Goal: Transaction & Acquisition: Purchase product/service

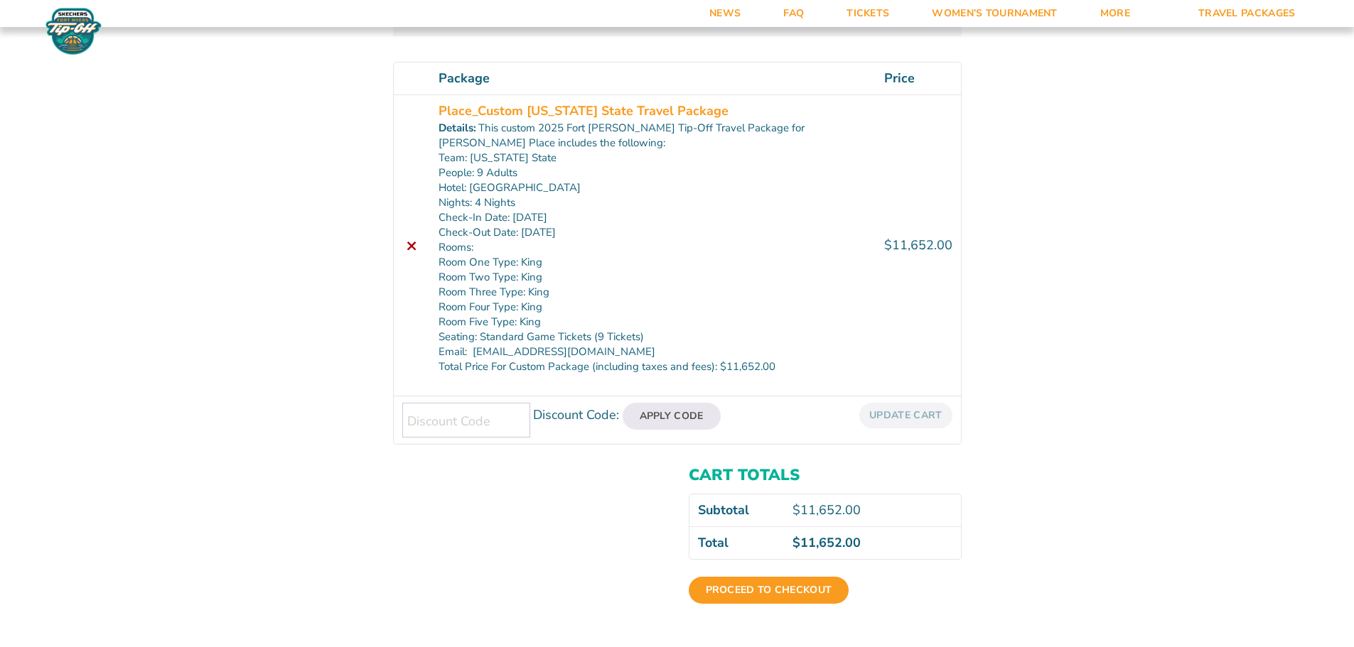
scroll to position [284, 0]
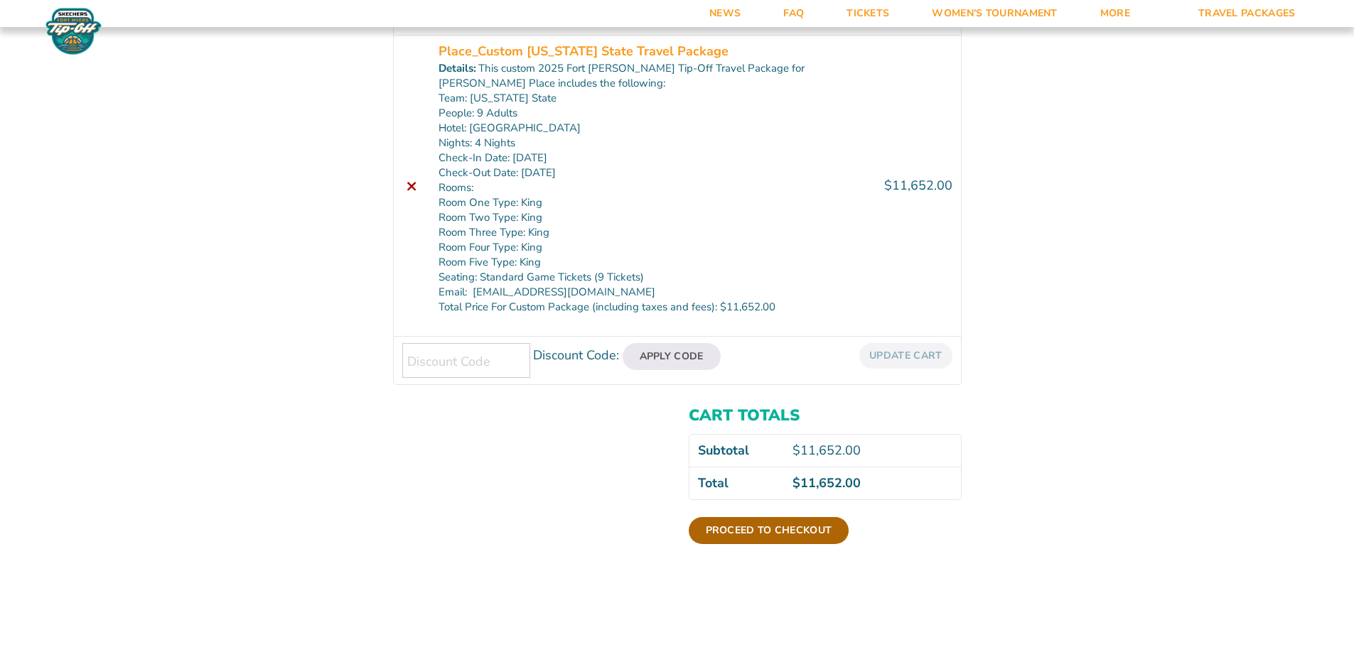
click at [742, 526] on link "Proceed to checkout" at bounding box center [768, 530] width 161 height 27
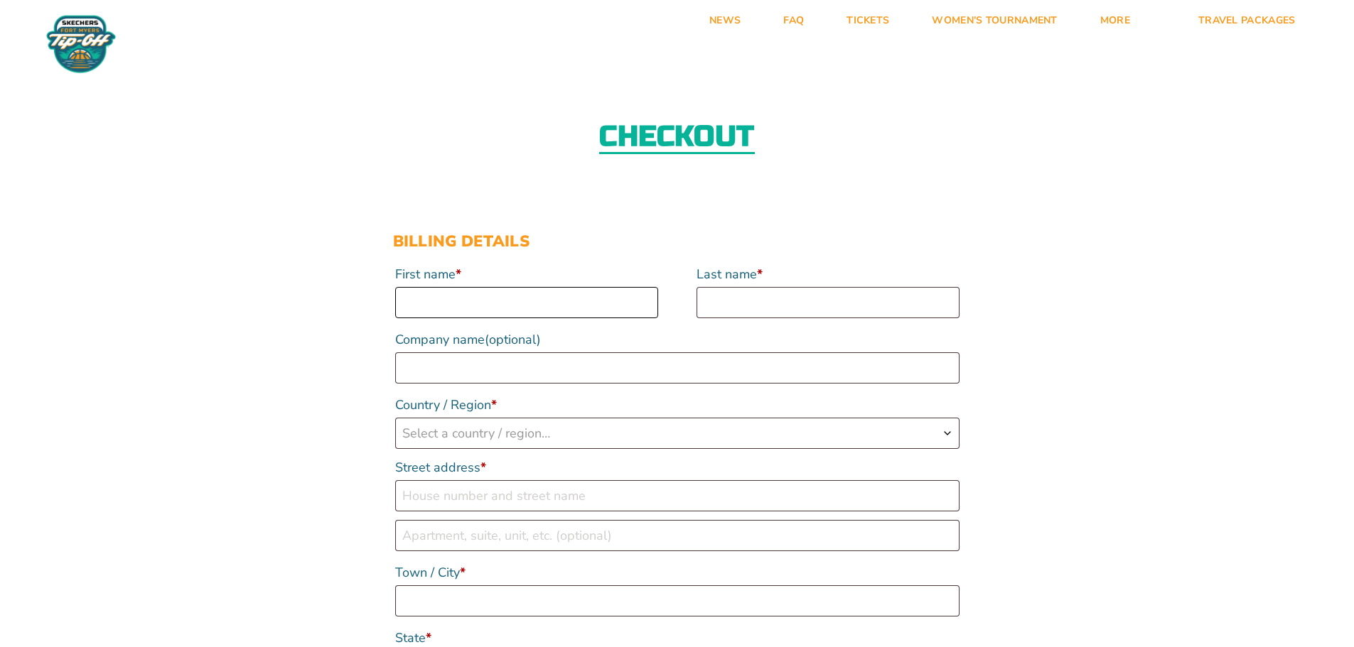
click at [538, 307] on input "First name *" at bounding box center [526, 302] width 263 height 31
type input "Brian"
type input "Place"
click at [725, 438] on span "Select a country / region…" at bounding box center [677, 433] width 563 height 30
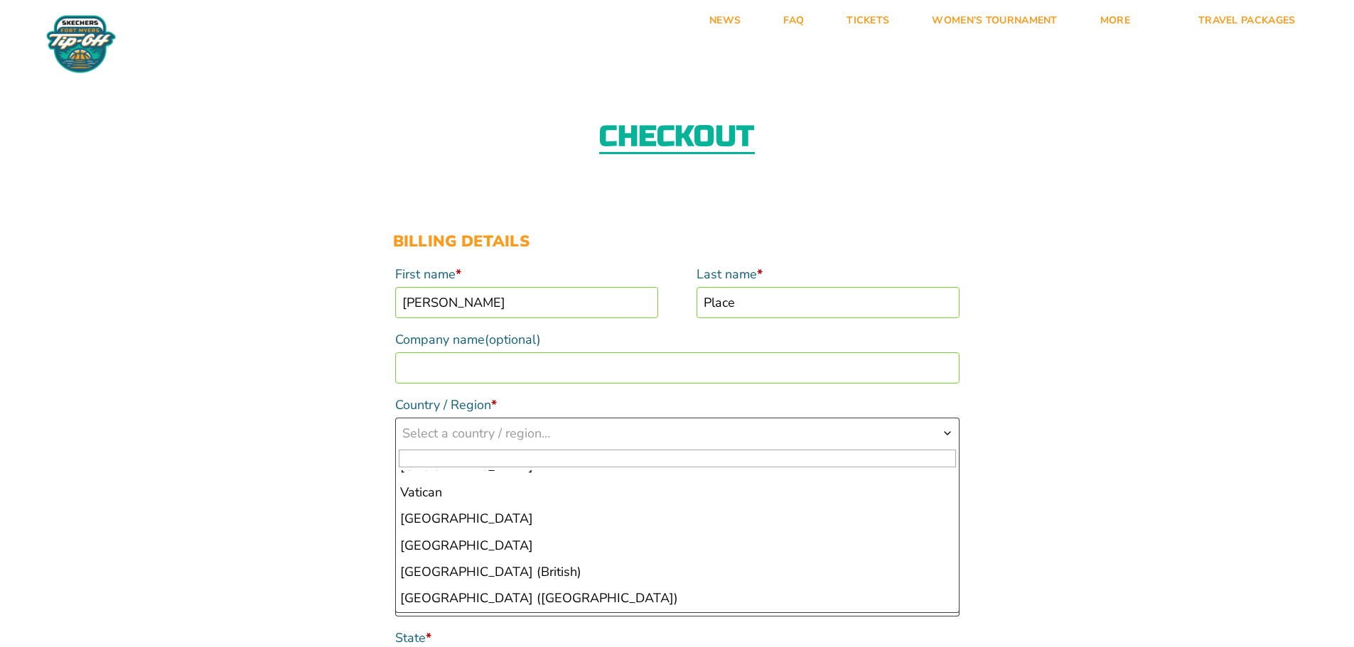
scroll to position [6131, 0]
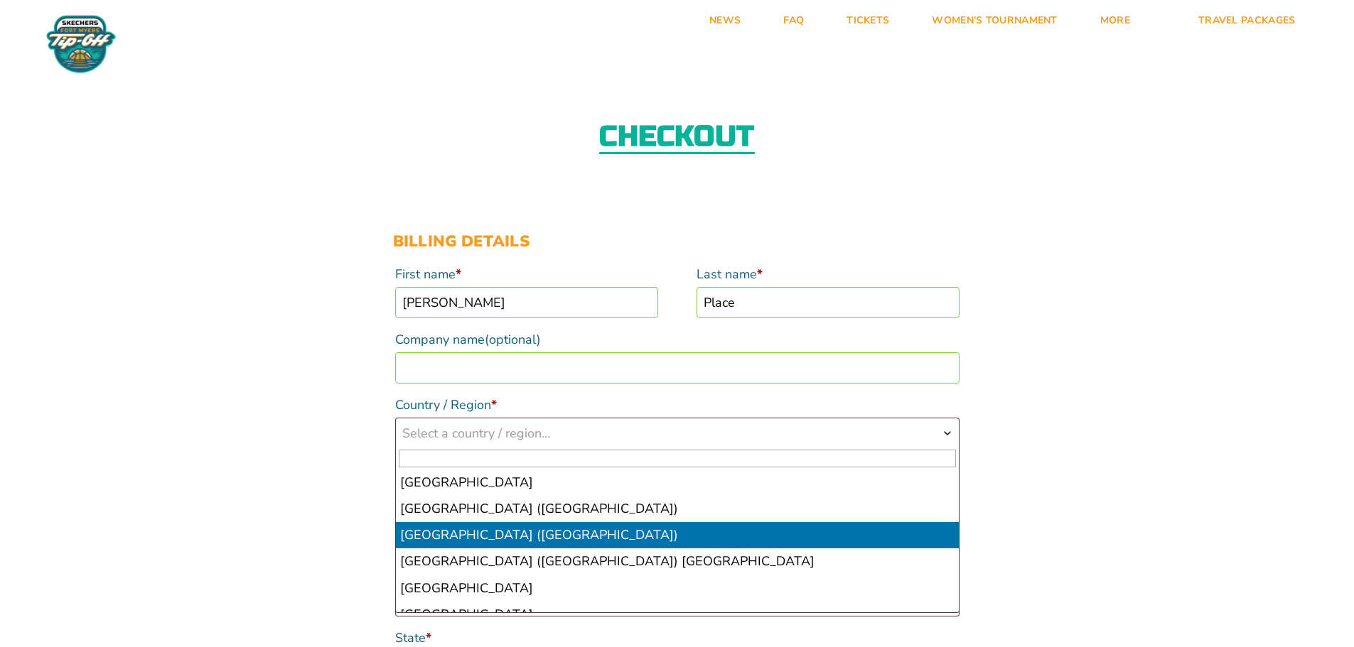
select select "US"
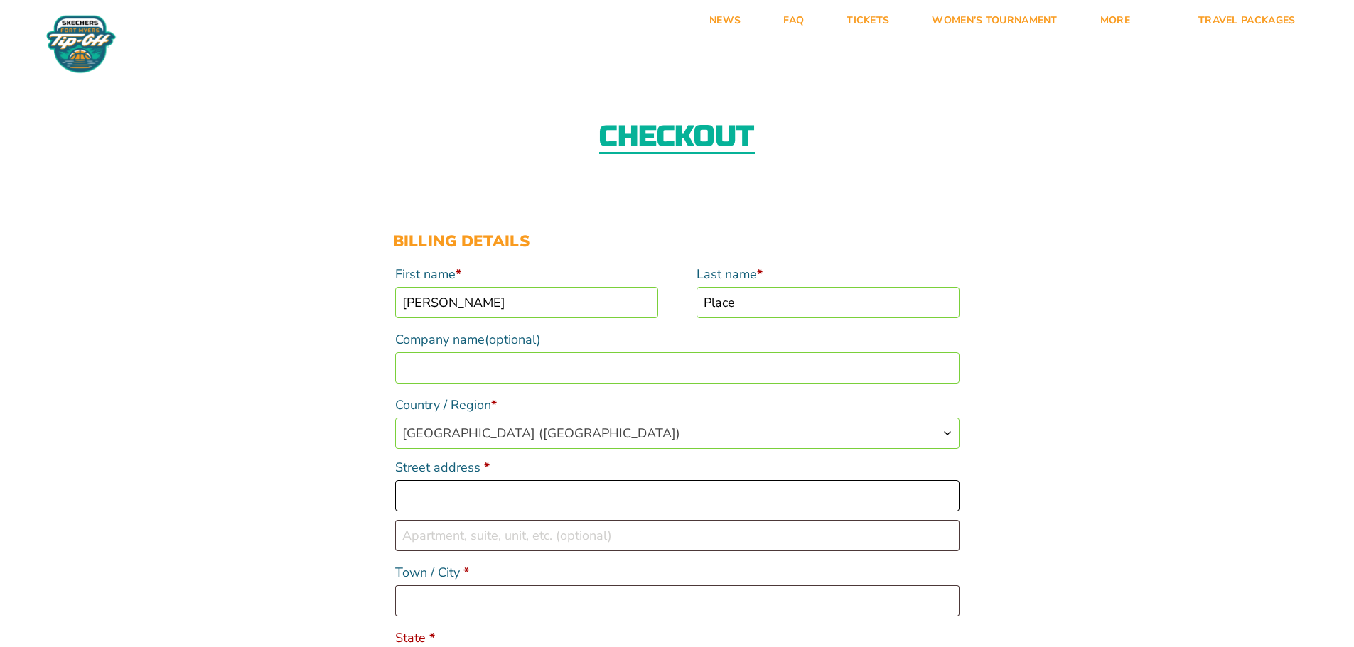
click at [495, 495] on input "Street address *" at bounding box center [677, 495] width 564 height 31
type input "1410 Millwood Drive NE"
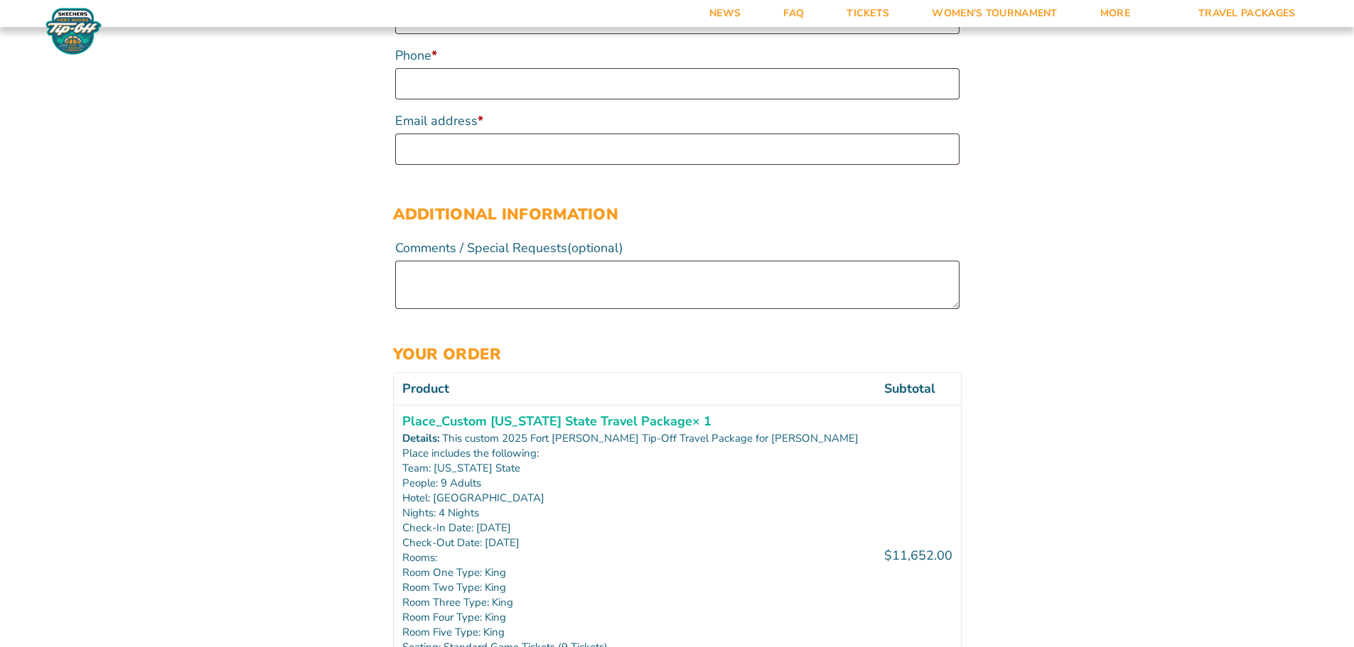
scroll to position [213, 0]
